Goal: Transaction & Acquisition: Purchase product/service

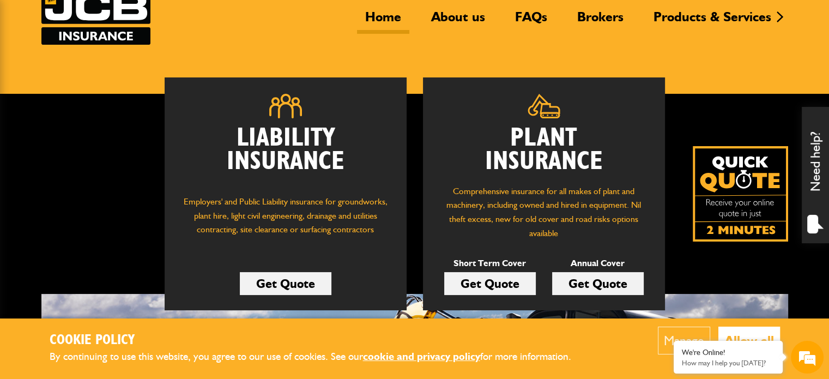
scroll to position [109, 0]
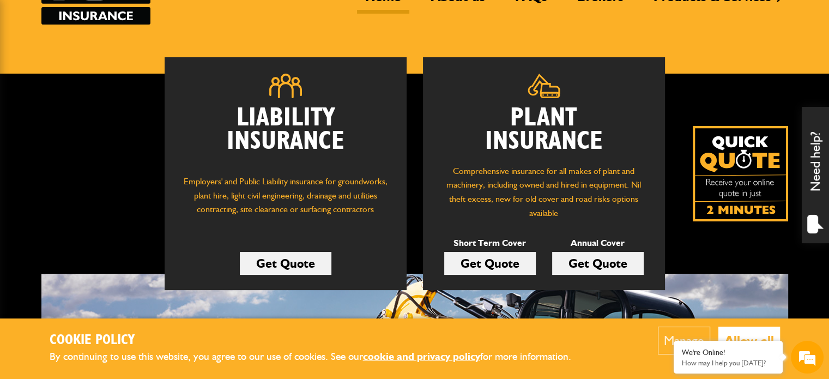
click at [489, 266] on link "Get Quote" at bounding box center [490, 263] width 92 height 23
